Goal: Task Accomplishment & Management: Complete application form

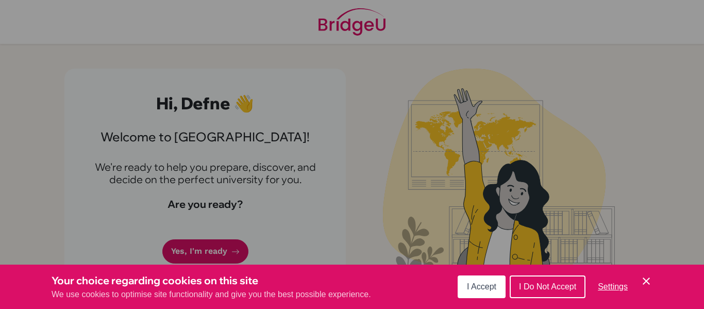
click at [474, 283] on span "I Accept" at bounding box center [481, 286] width 29 height 9
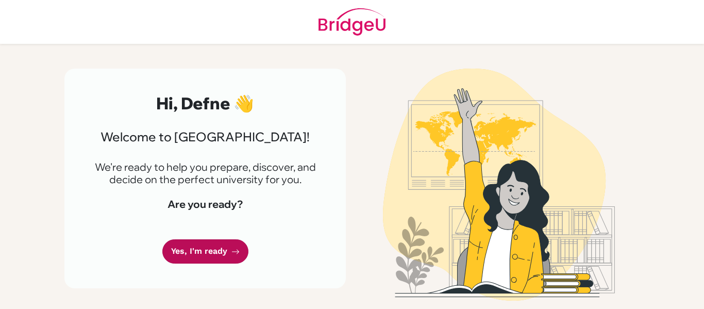
click at [181, 242] on link "Yes, I'm ready" at bounding box center [205, 251] width 86 height 24
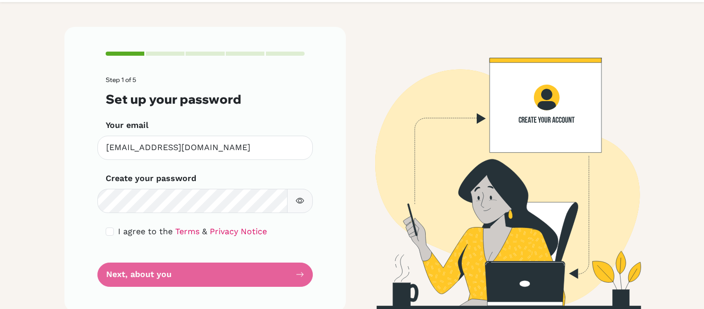
scroll to position [42, 0]
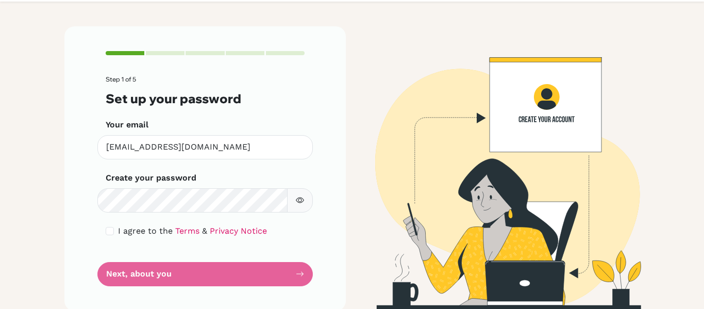
click at [303, 198] on button "button" at bounding box center [300, 200] width 26 height 24
click at [111, 231] on div "I agree to the Terms & Privacy Notice" at bounding box center [205, 231] width 199 height 12
click at [106, 230] on input "checkbox" at bounding box center [110, 231] width 8 height 8
checkbox input "true"
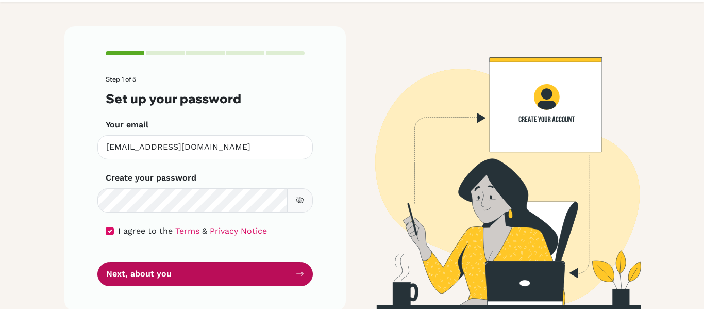
click at [144, 271] on button "Next, about you" at bounding box center [204, 274] width 215 height 24
